Goal: Information Seeking & Learning: Learn about a topic

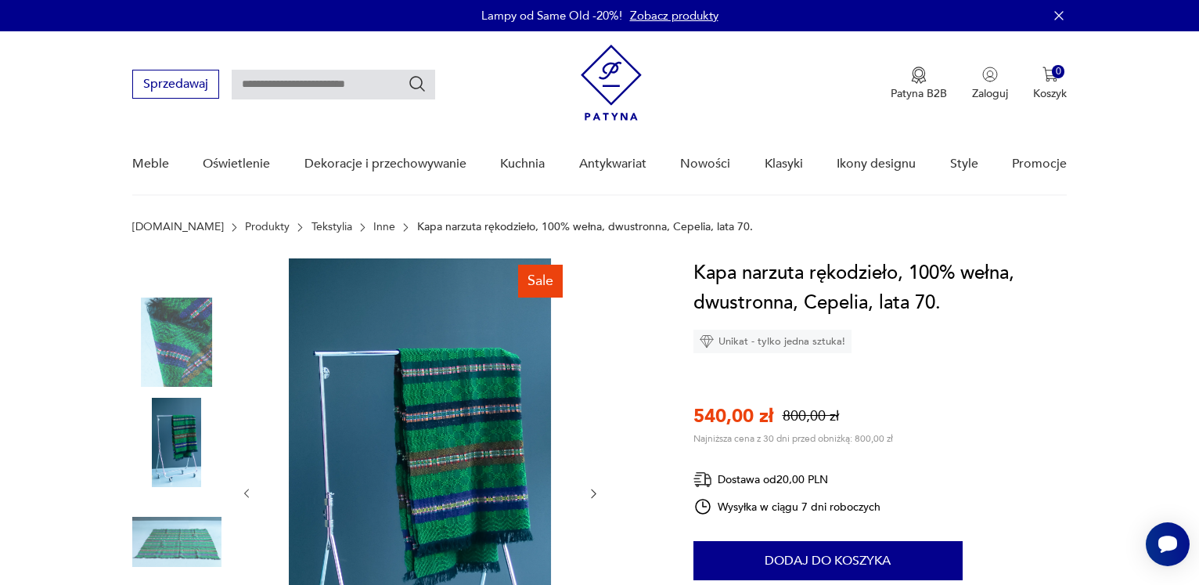
click at [587, 493] on icon "button" at bounding box center [593, 493] width 13 height 13
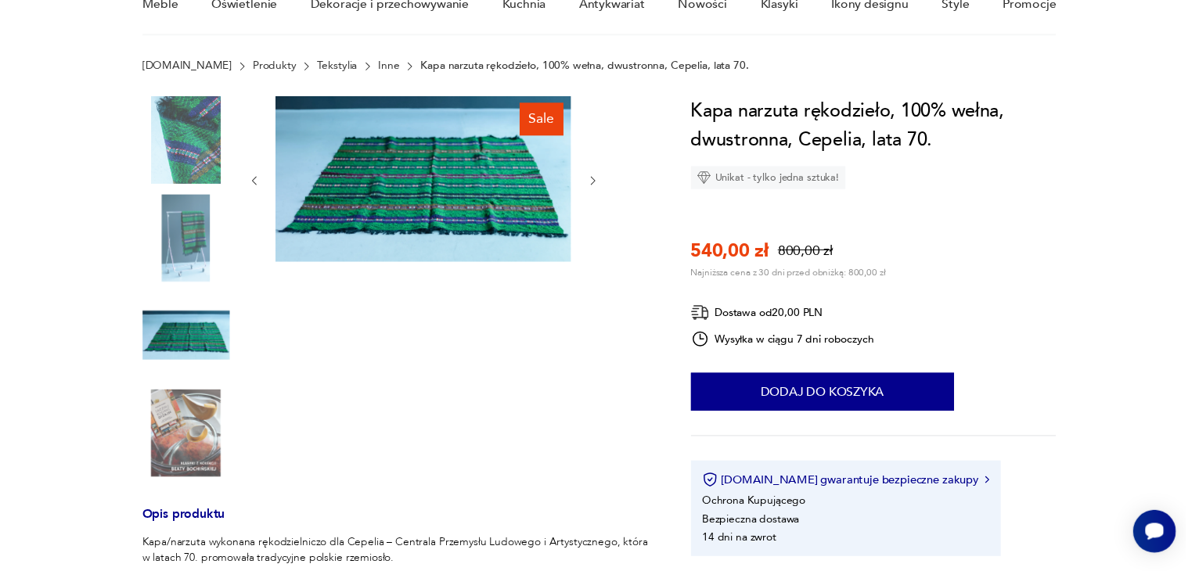
scroll to position [80, 0]
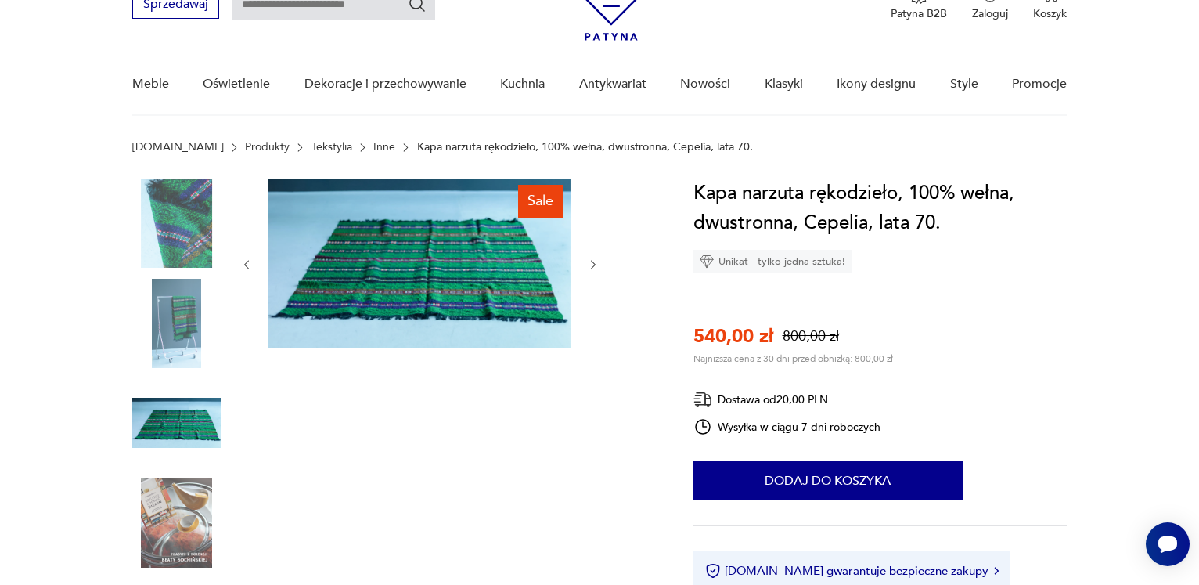
click at [501, 284] on img at bounding box center [419, 262] width 302 height 169
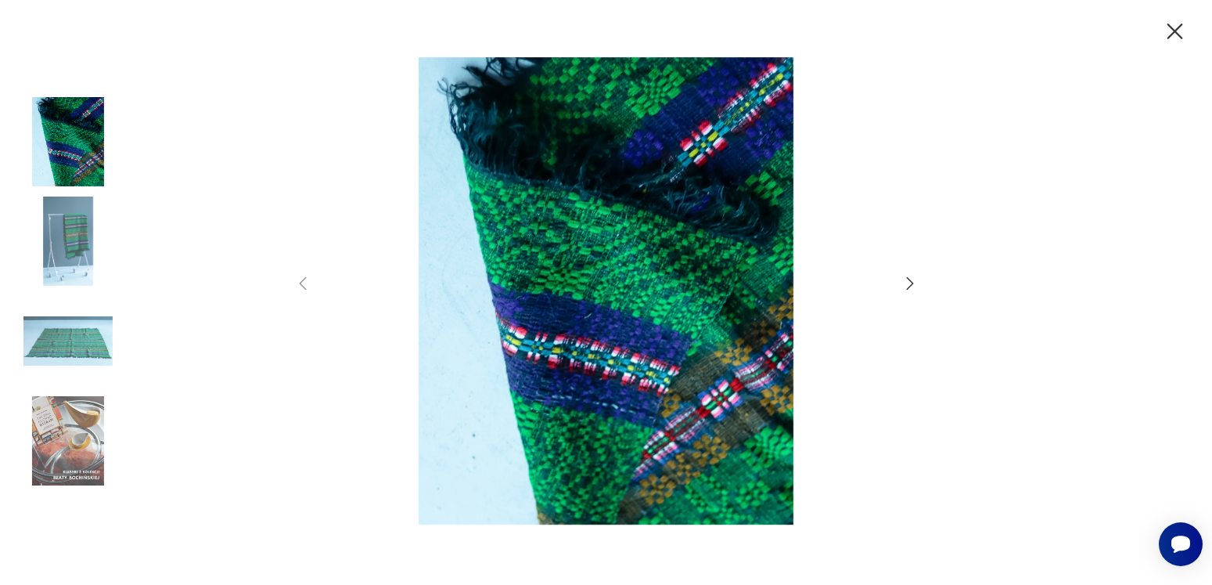
click at [903, 283] on icon "button" at bounding box center [910, 283] width 19 height 19
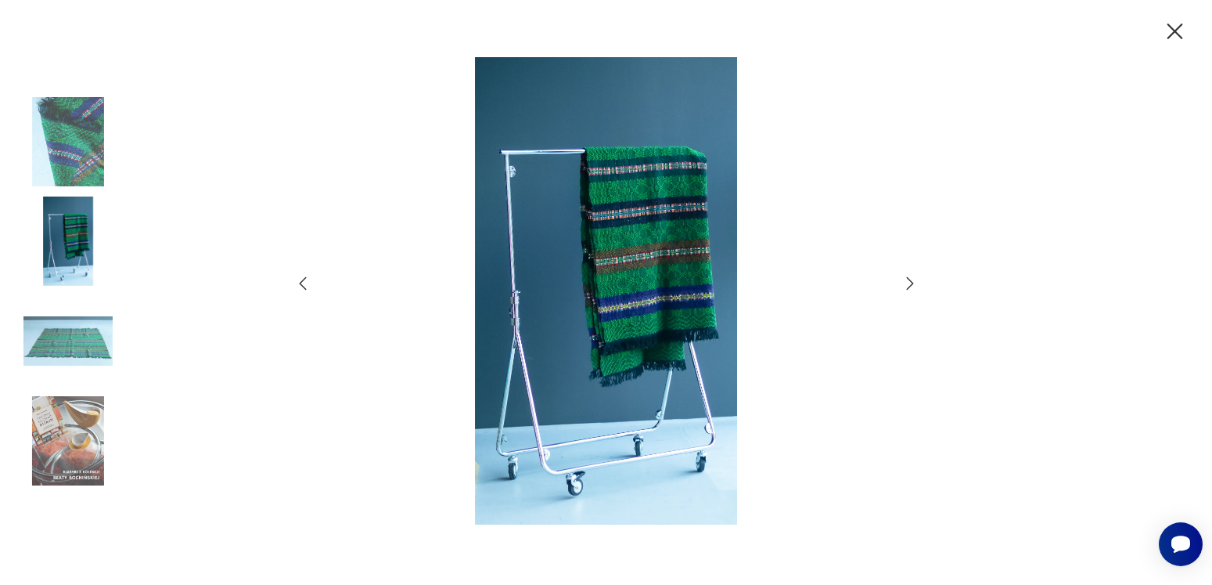
click at [903, 283] on icon "button" at bounding box center [910, 283] width 19 height 19
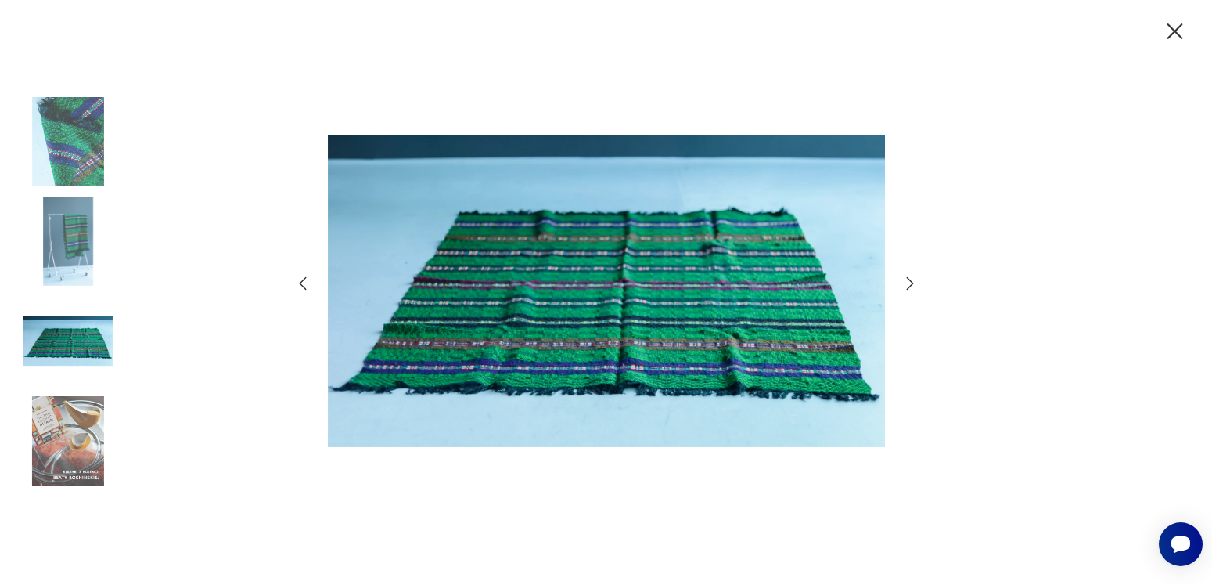
click at [903, 283] on icon "button" at bounding box center [910, 283] width 19 height 19
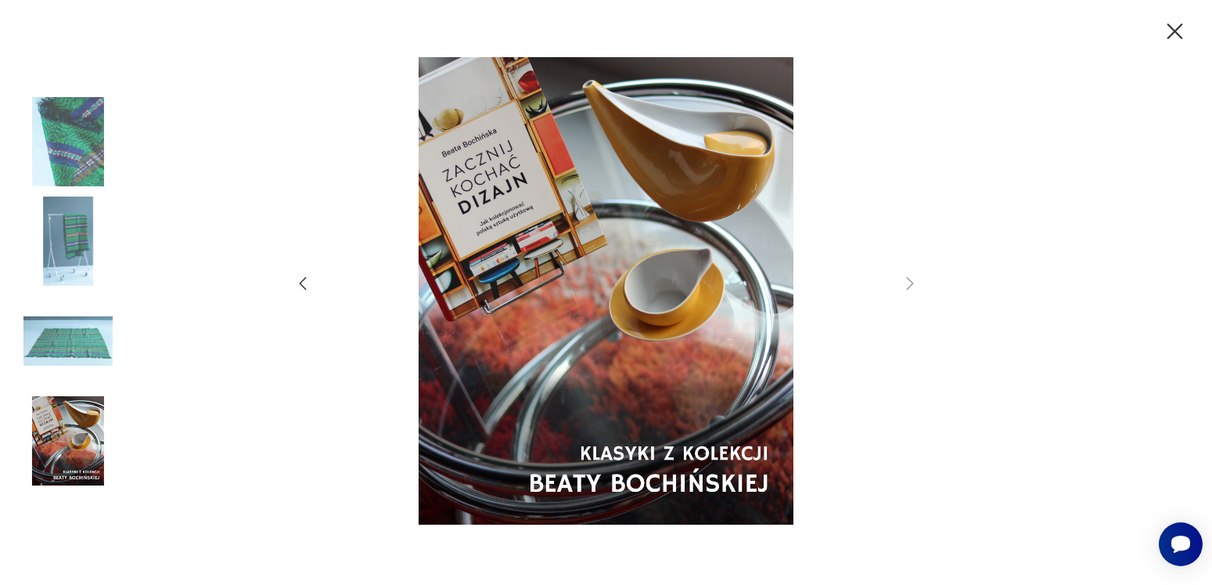
click at [1174, 26] on icon "button" at bounding box center [1174, 31] width 27 height 27
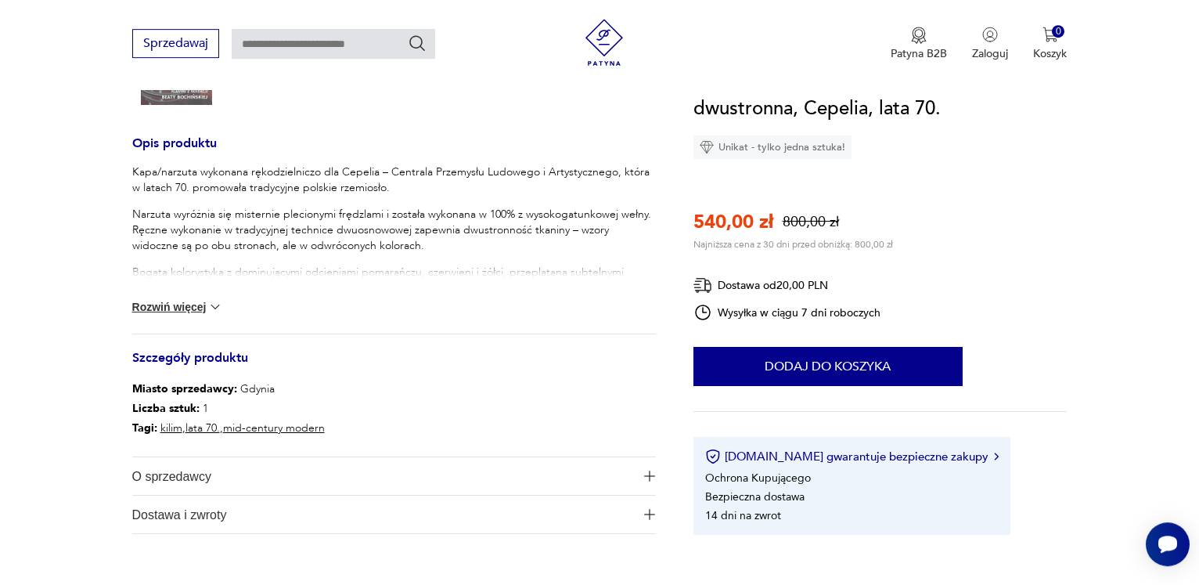
scroll to position [559, 0]
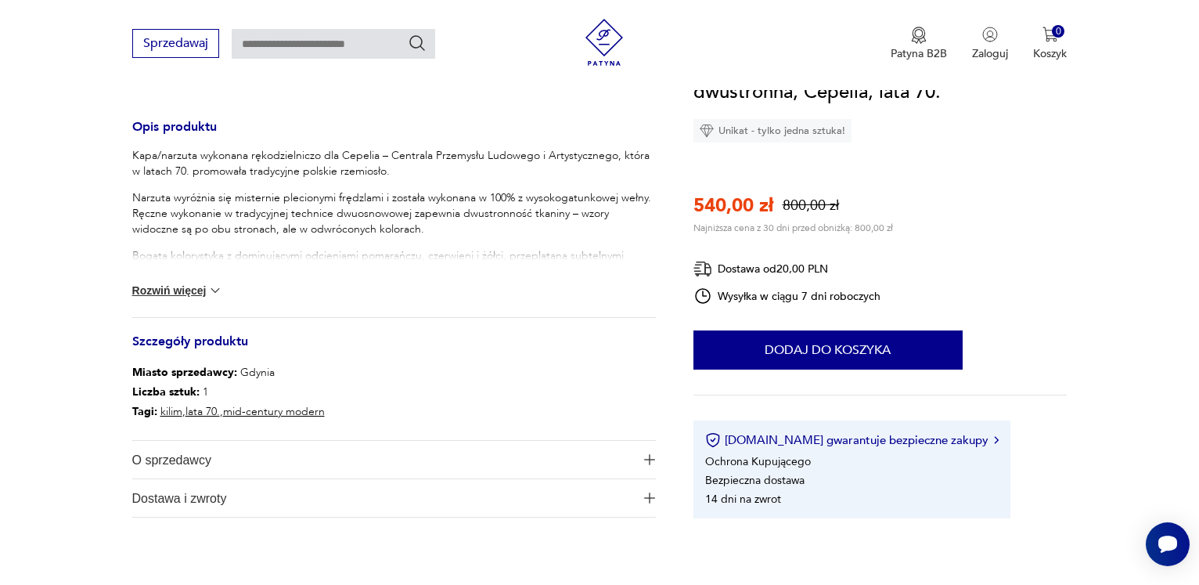
click at [223, 292] on img at bounding box center [215, 290] width 16 height 16
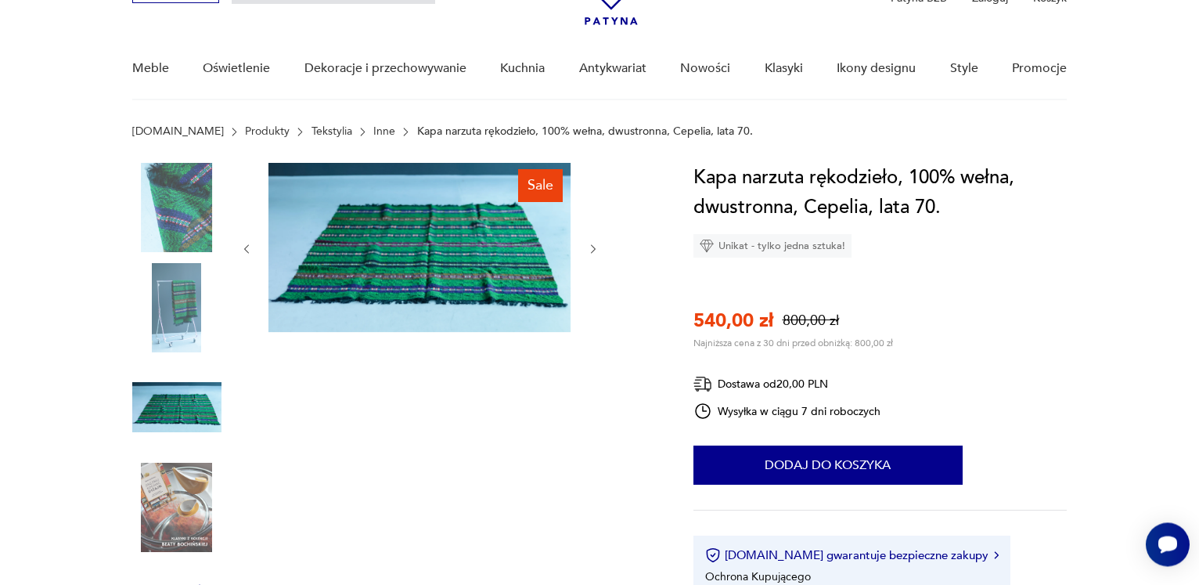
scroll to position [80, 0]
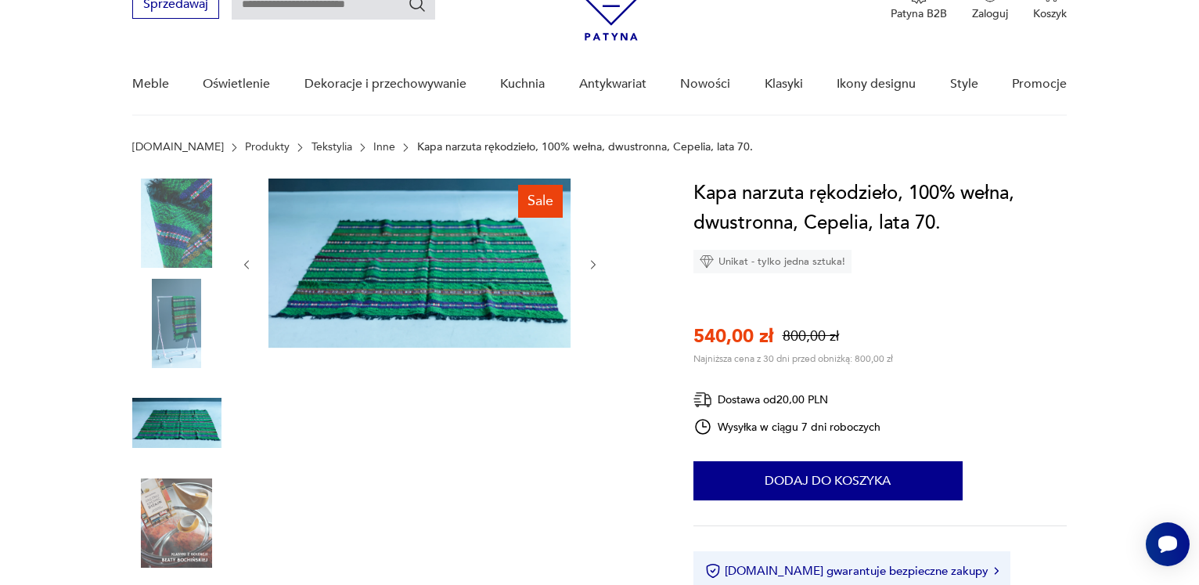
click at [179, 237] on img at bounding box center [176, 222] width 89 height 89
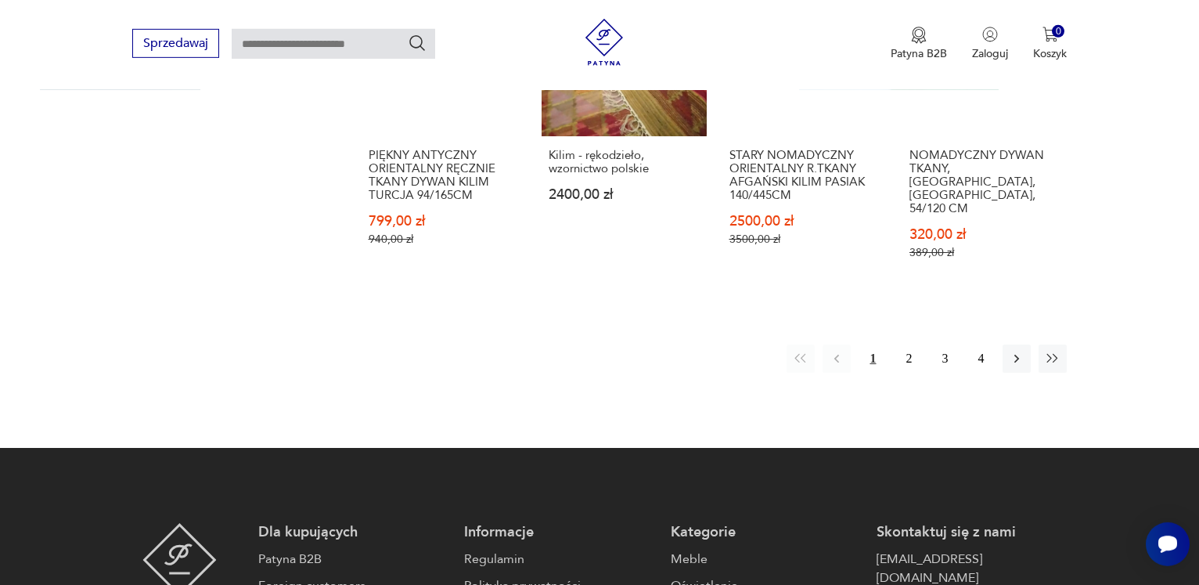
scroll to position [1382, 0]
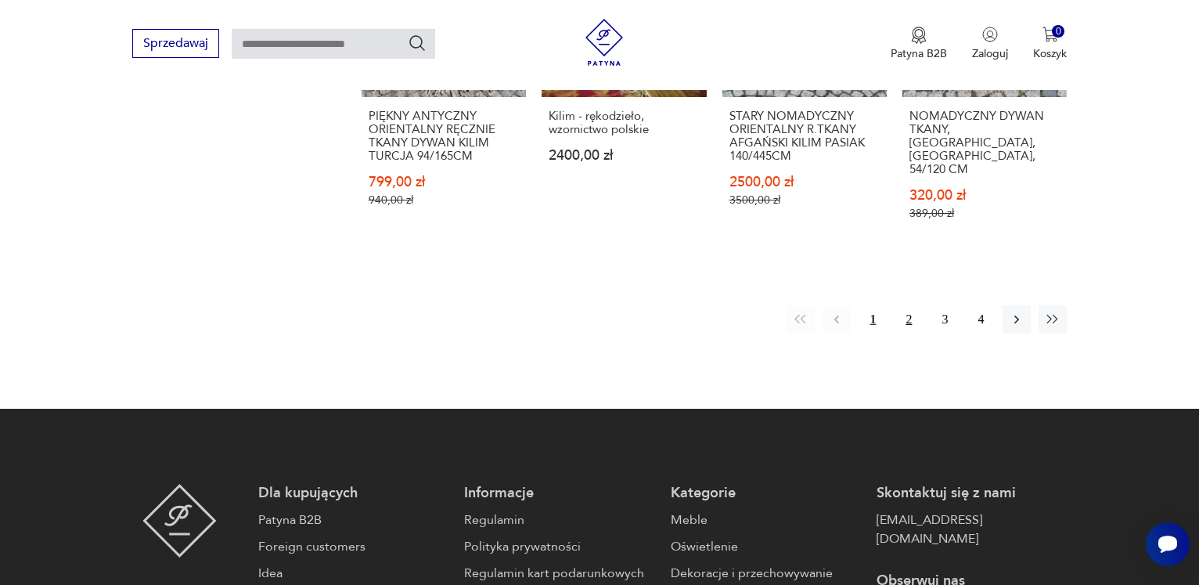
click at [908, 305] on button "2" at bounding box center [908, 319] width 28 height 28
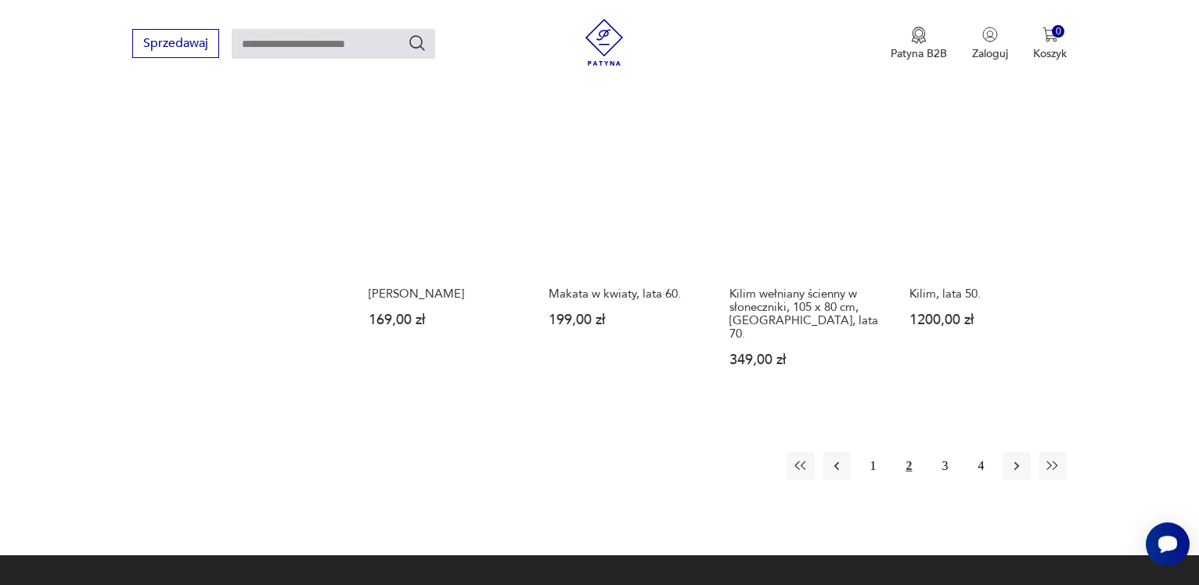
scroll to position [1176, 0]
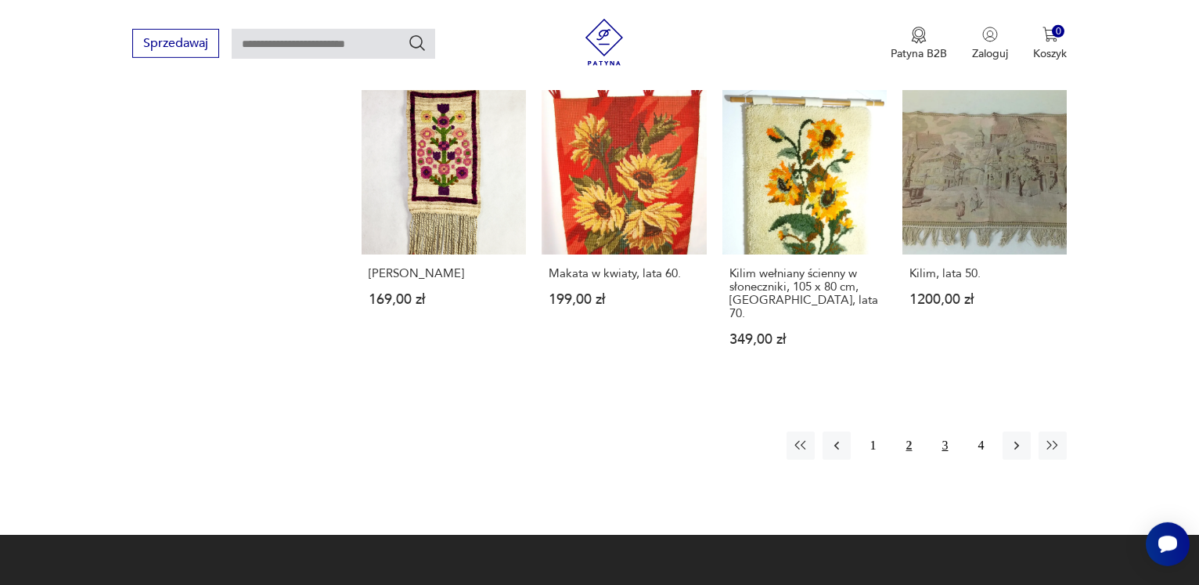
click at [947, 431] on button "3" at bounding box center [944, 445] width 28 height 28
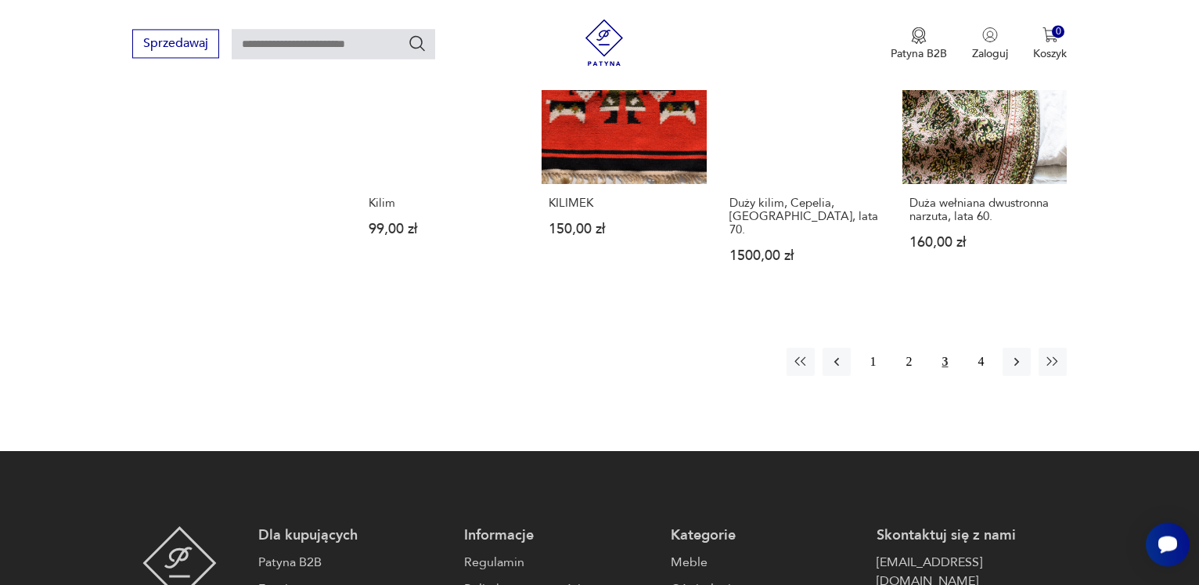
scroll to position [1336, 0]
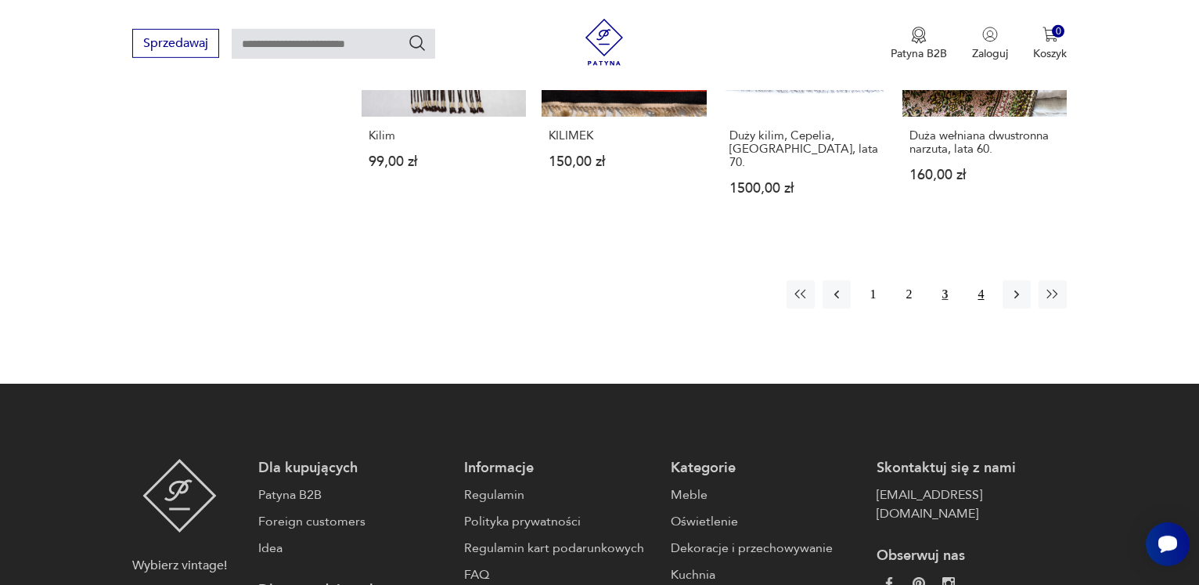
click at [984, 280] on button "4" at bounding box center [980, 294] width 28 height 28
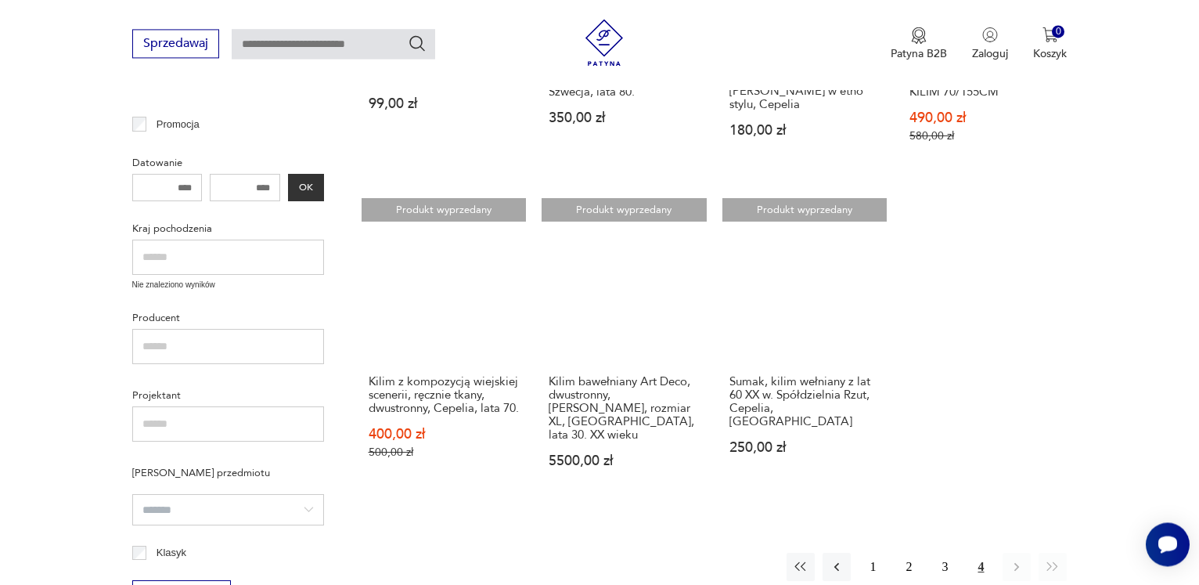
scroll to position [458, 0]
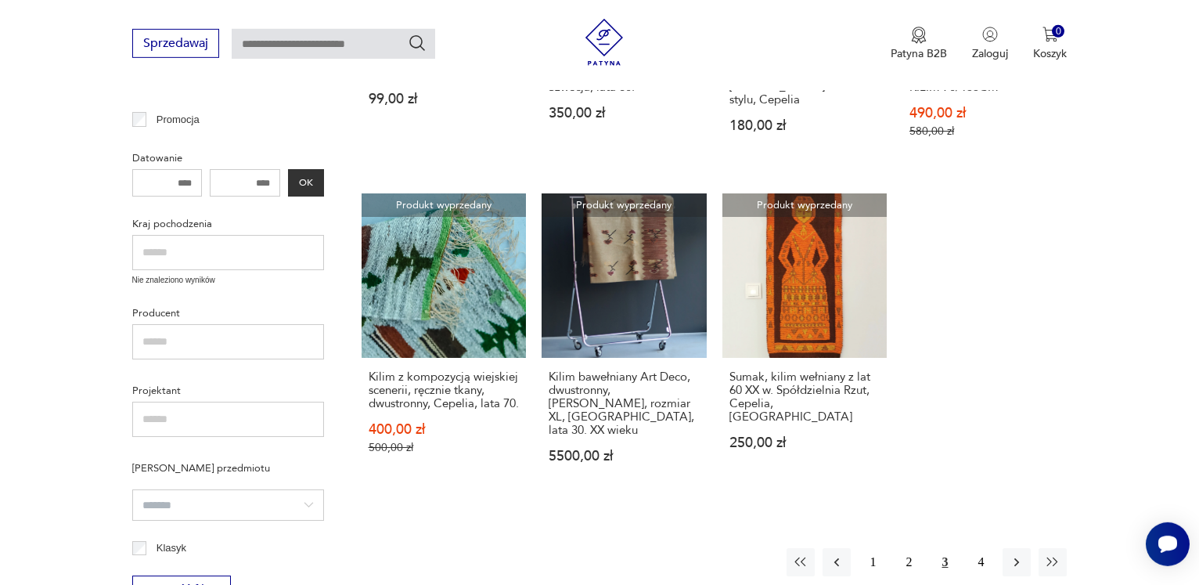
scroll to position [1009, 0]
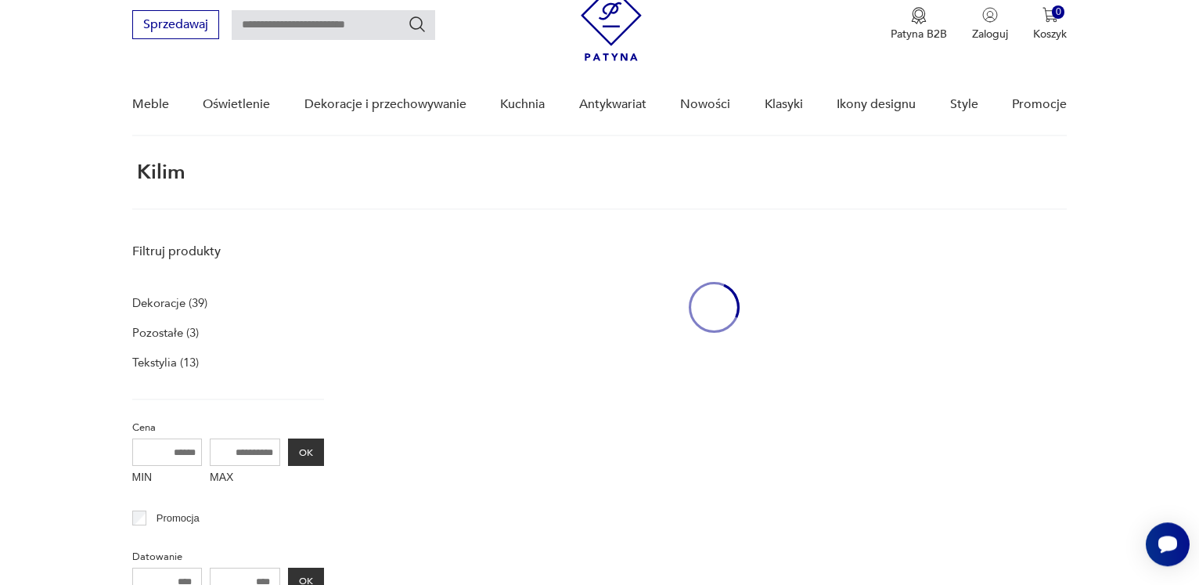
scroll to position [59, 0]
